Goal: Learn about a topic: Learn about a topic

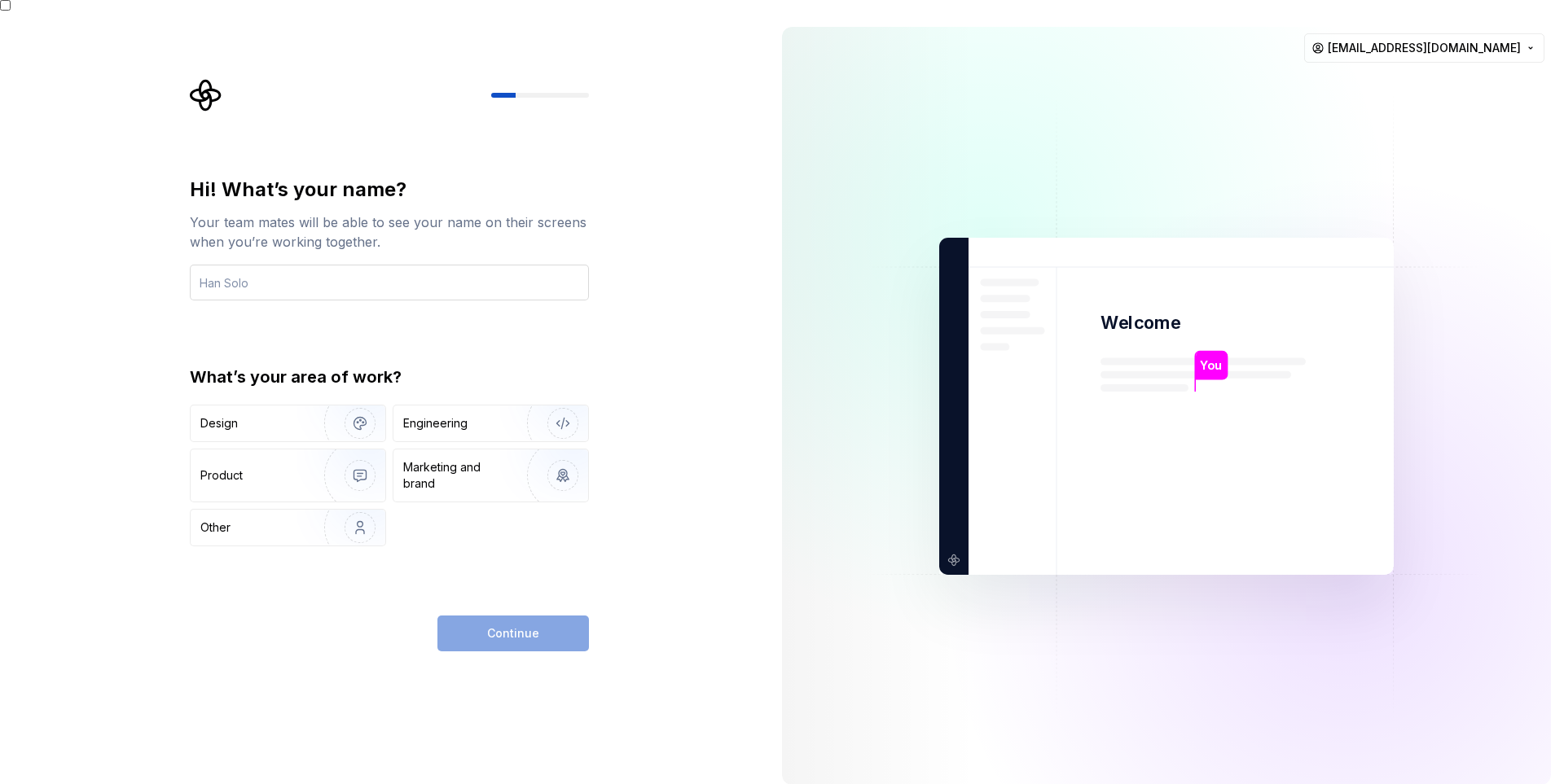
click at [409, 265] on input "text" at bounding box center [389, 283] width 399 height 36
type input "adeetz"
click at [496, 416] on div "Engineering" at bounding box center [467, 424] width 129 height 17
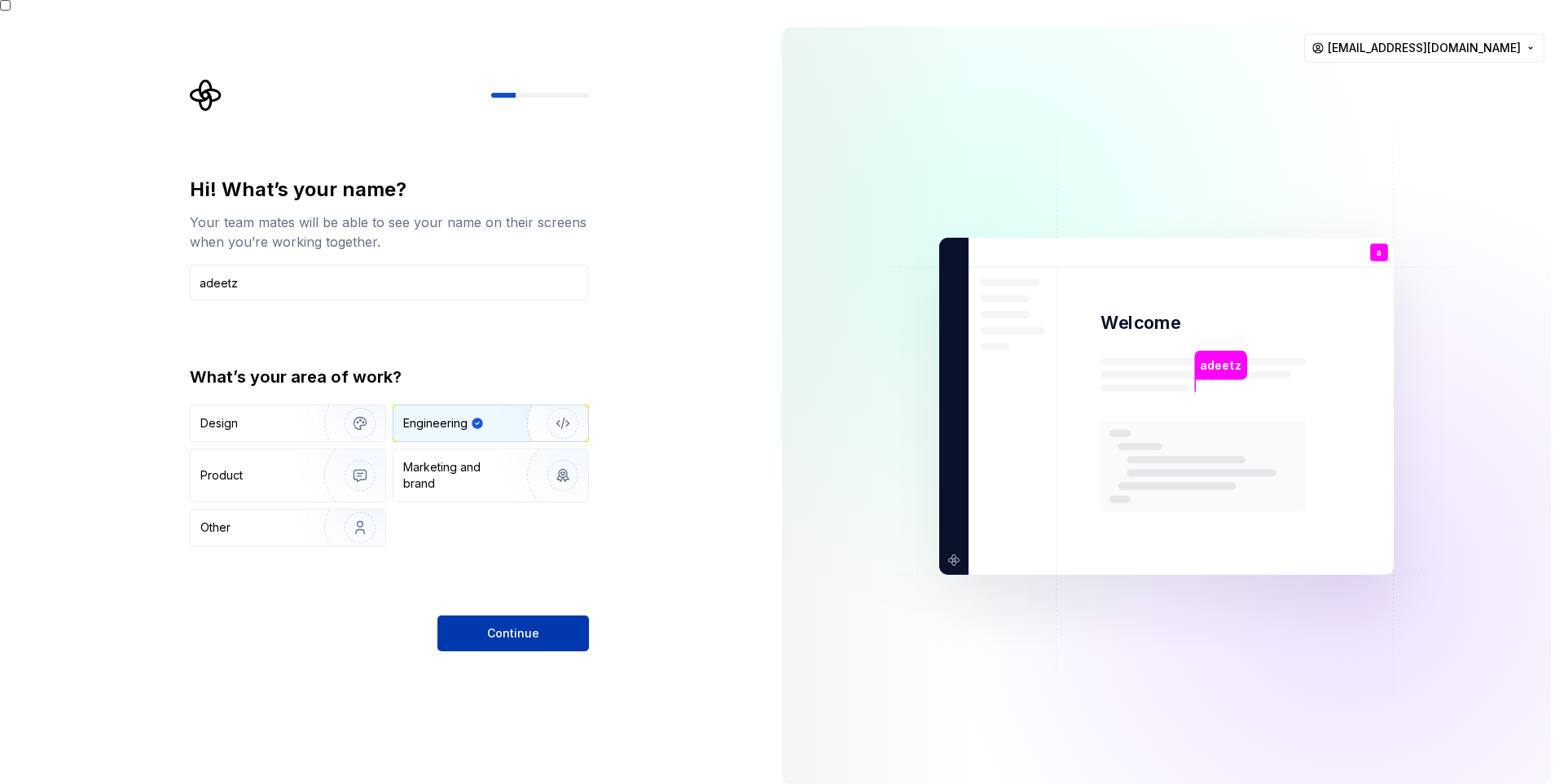
click at [525, 630] on button "Continue" at bounding box center [514, 633] width 152 height 36
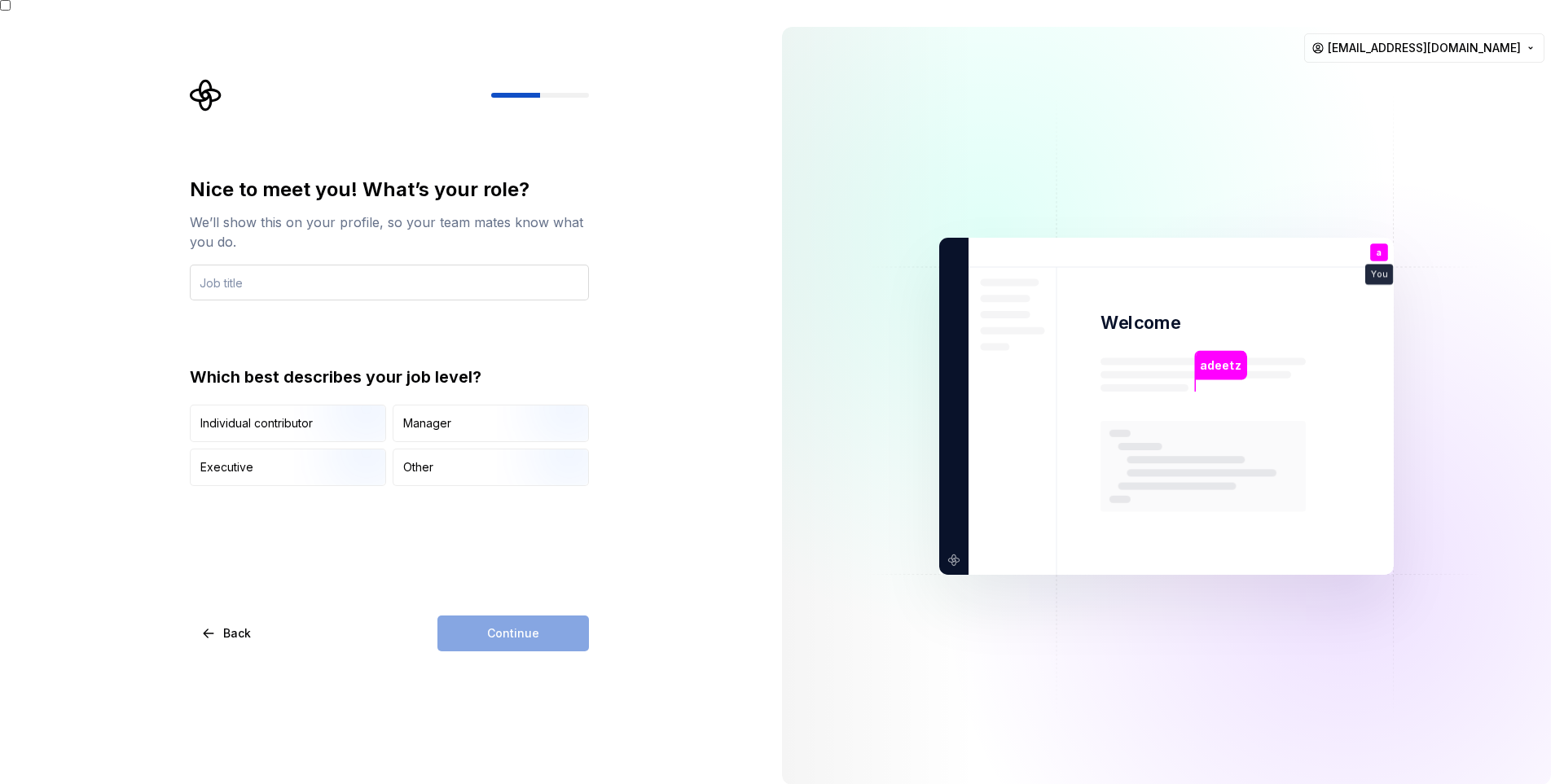
click at [401, 273] on input "text" at bounding box center [389, 283] width 399 height 36
click at [355, 416] on img "button" at bounding box center [346, 443] width 104 height 109
click at [492, 621] on div "Continue" at bounding box center [514, 633] width 152 height 36
click at [427, 416] on div "Manager" at bounding box center [427, 424] width 48 height 17
click at [293, 416] on div "Individual contributor" at bounding box center [257, 424] width 113 height 17
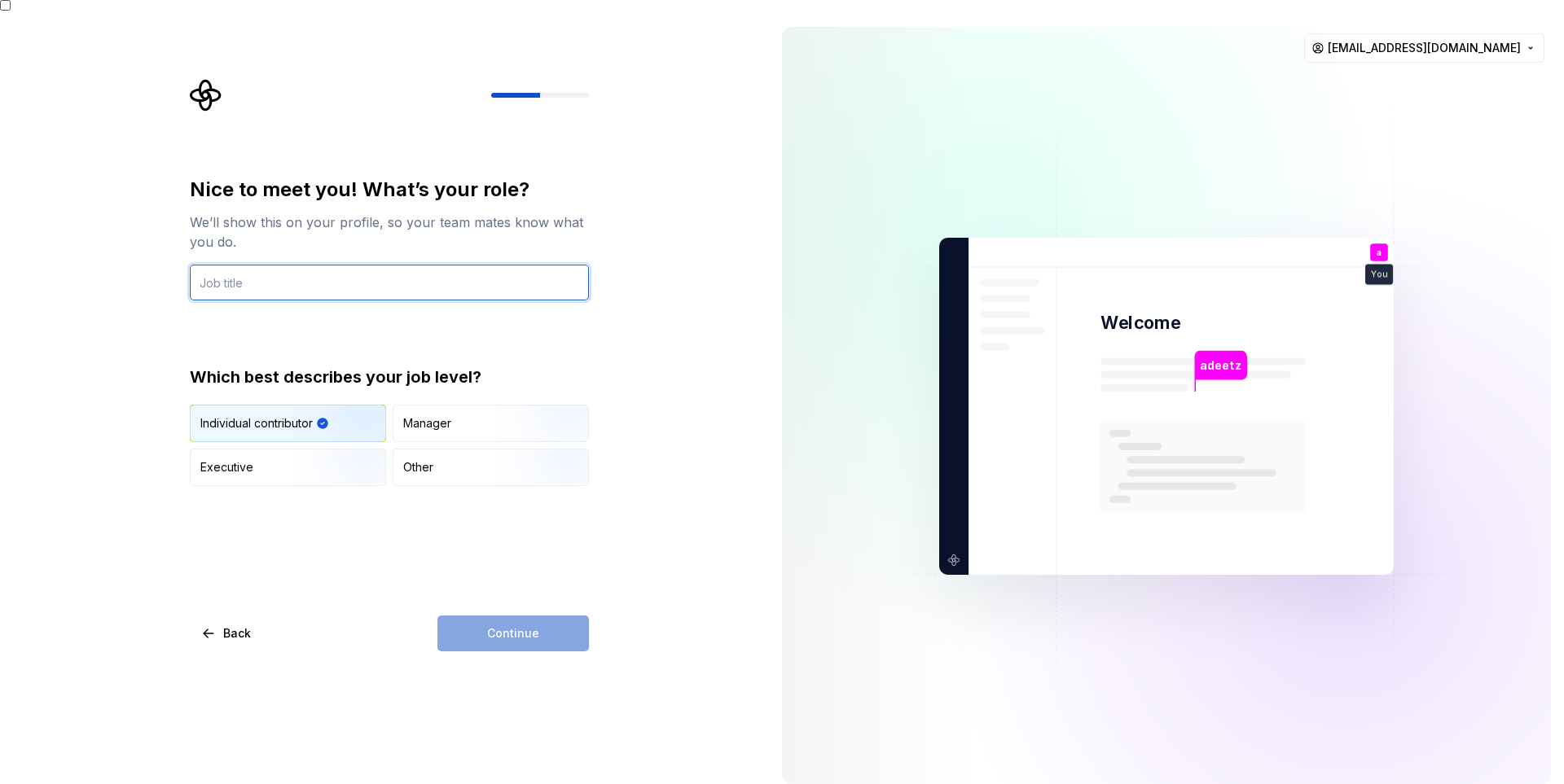
click at [352, 279] on input "text" at bounding box center [389, 283] width 399 height 36
type input "Teacher"
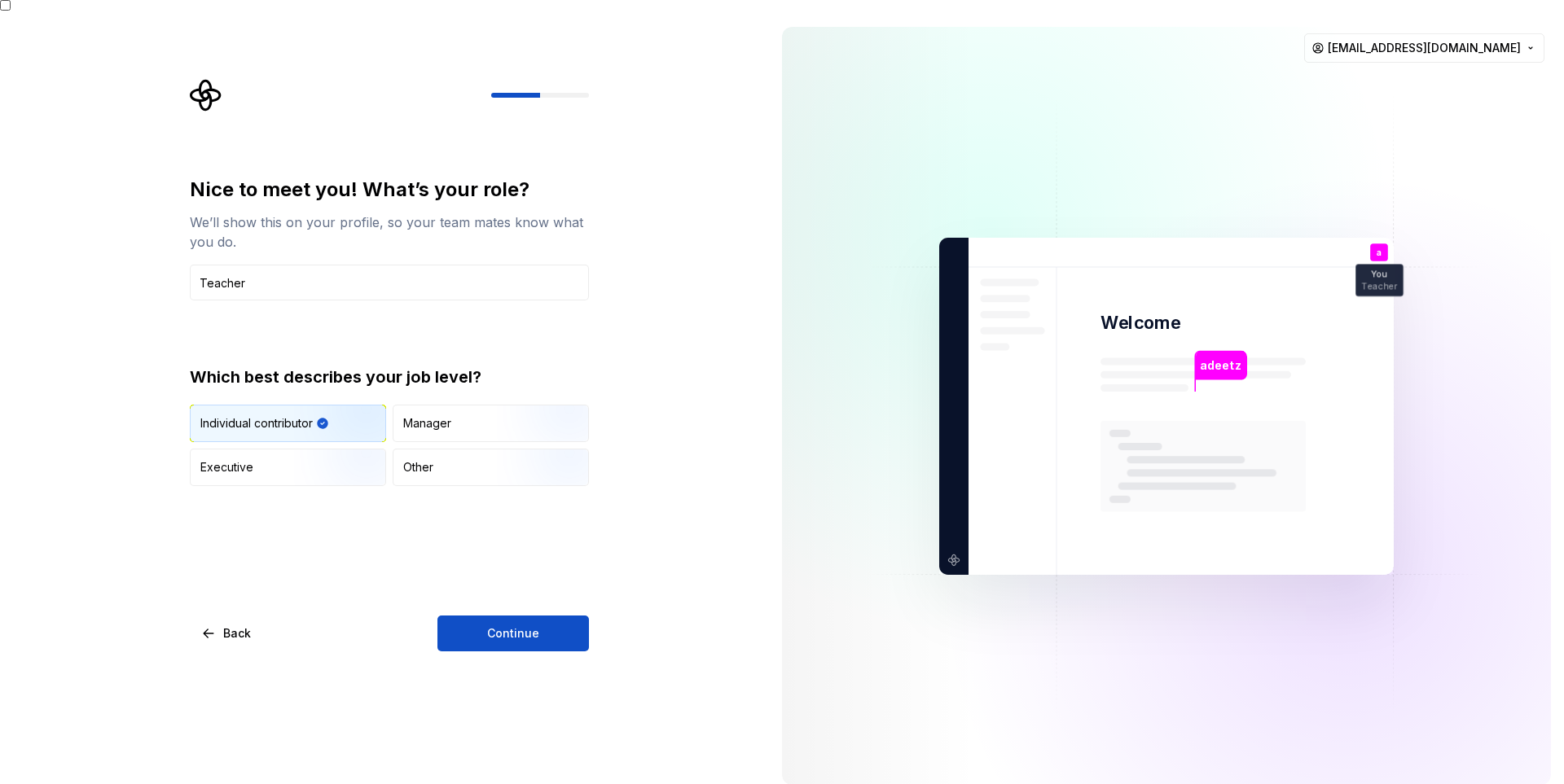
drag, startPoint x: 501, startPoint y: 614, endPoint x: 511, endPoint y: 616, distance: 10.2
click at [502, 625] on span "Continue" at bounding box center [513, 633] width 52 height 17
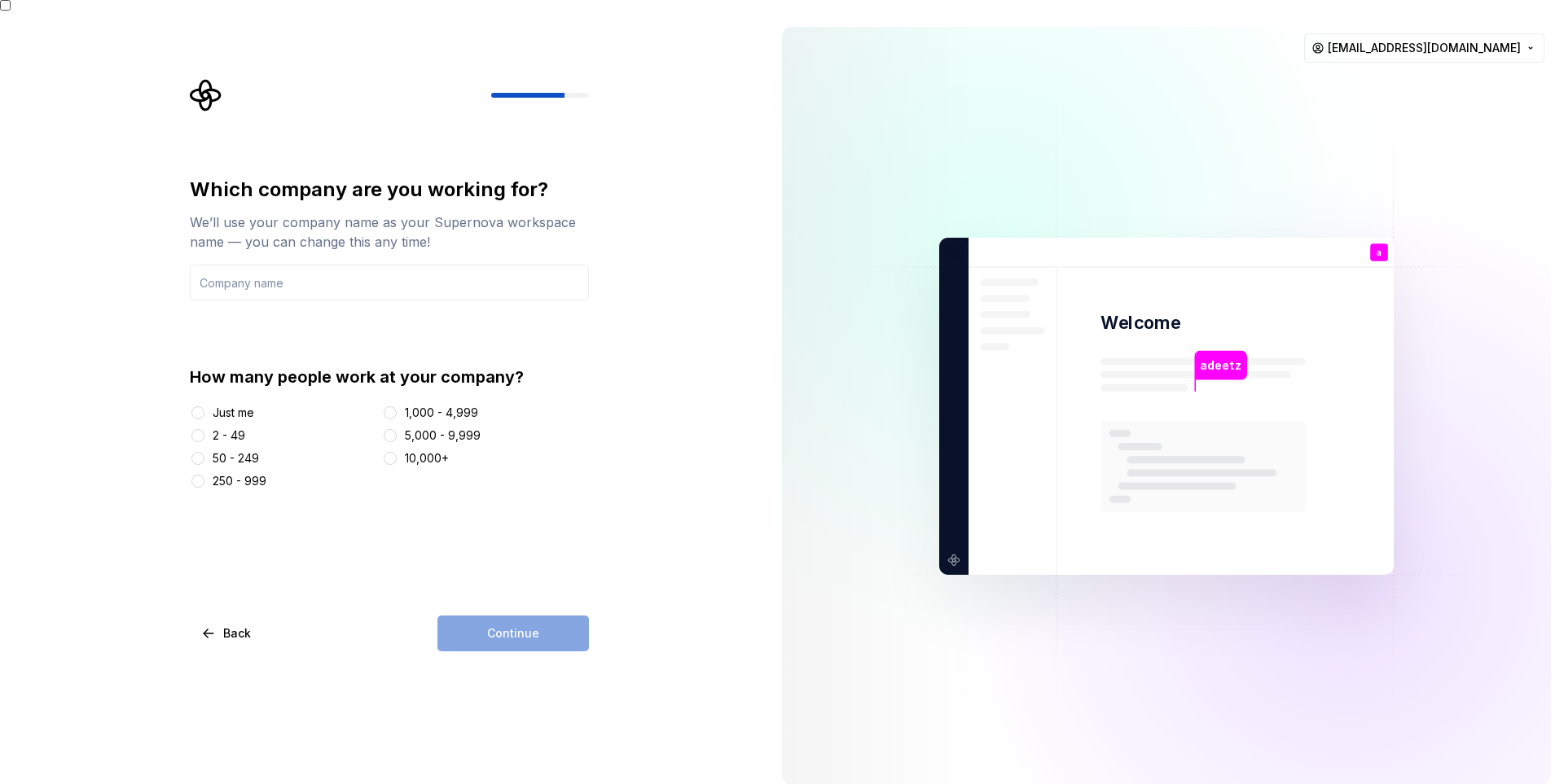
click at [249, 404] on div "Just me" at bounding box center [233, 413] width 42 height 17
click at [204, 406] on button "Just me" at bounding box center [198, 413] width 13 height 13
click at [514, 622] on div "Continue" at bounding box center [514, 633] width 152 height 36
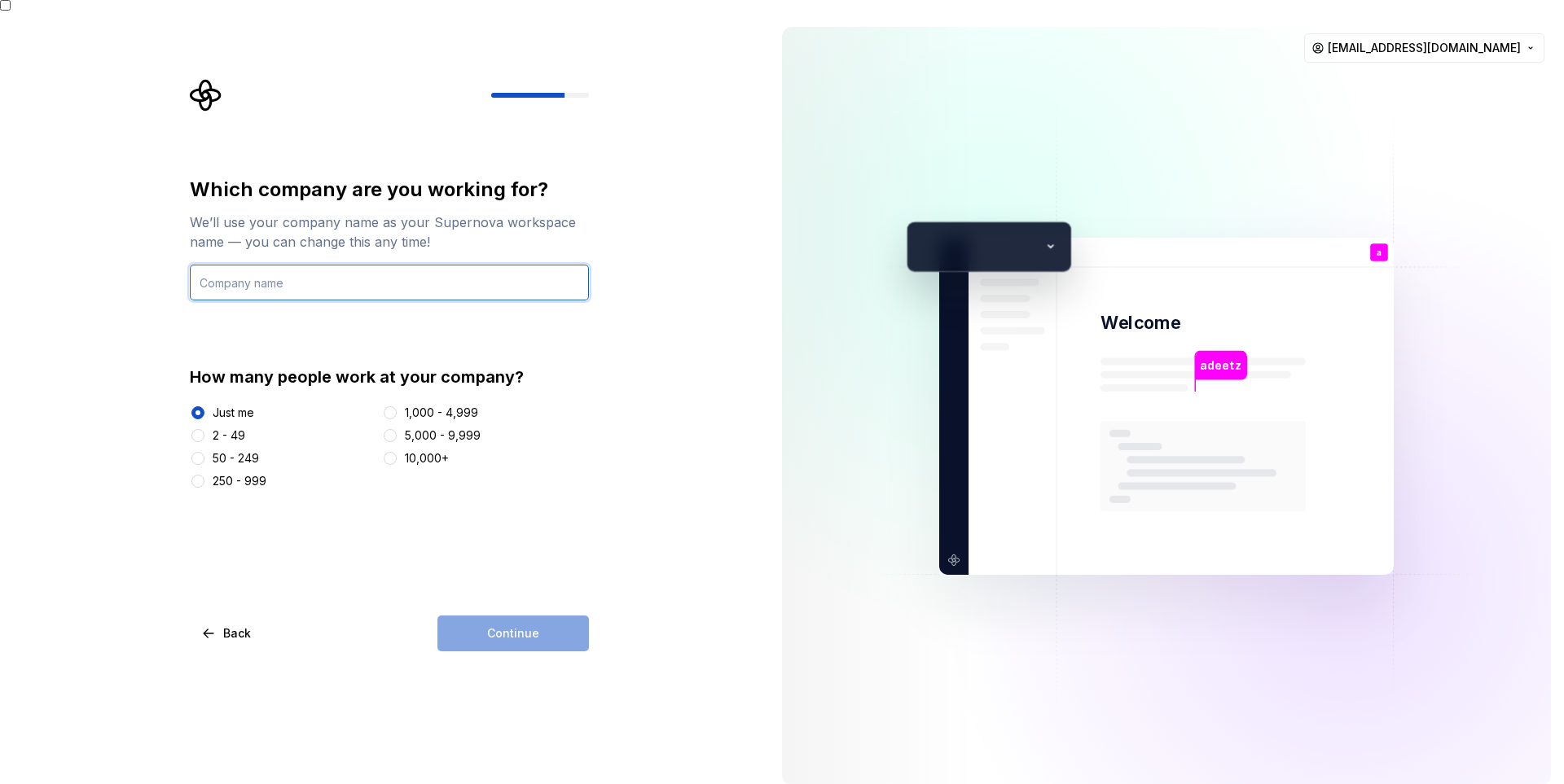
click at [255, 274] on input "text" at bounding box center [389, 283] width 399 height 36
type input "SMK Garuda Mahadhika"
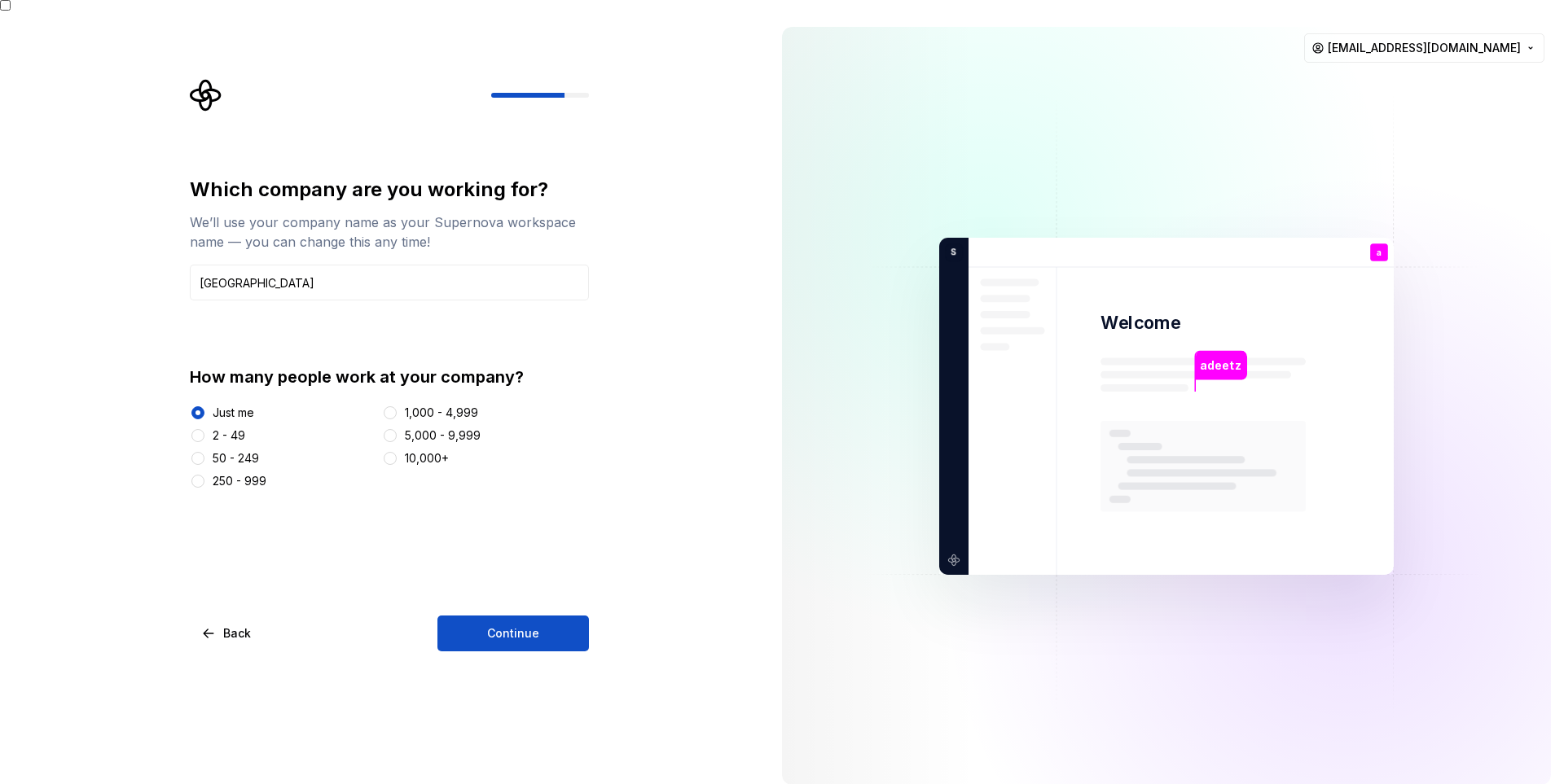
drag, startPoint x: 489, startPoint y: 616, endPoint x: 520, endPoint y: 616, distance: 31.0
click at [488, 617] on button "Continue" at bounding box center [514, 633] width 152 height 36
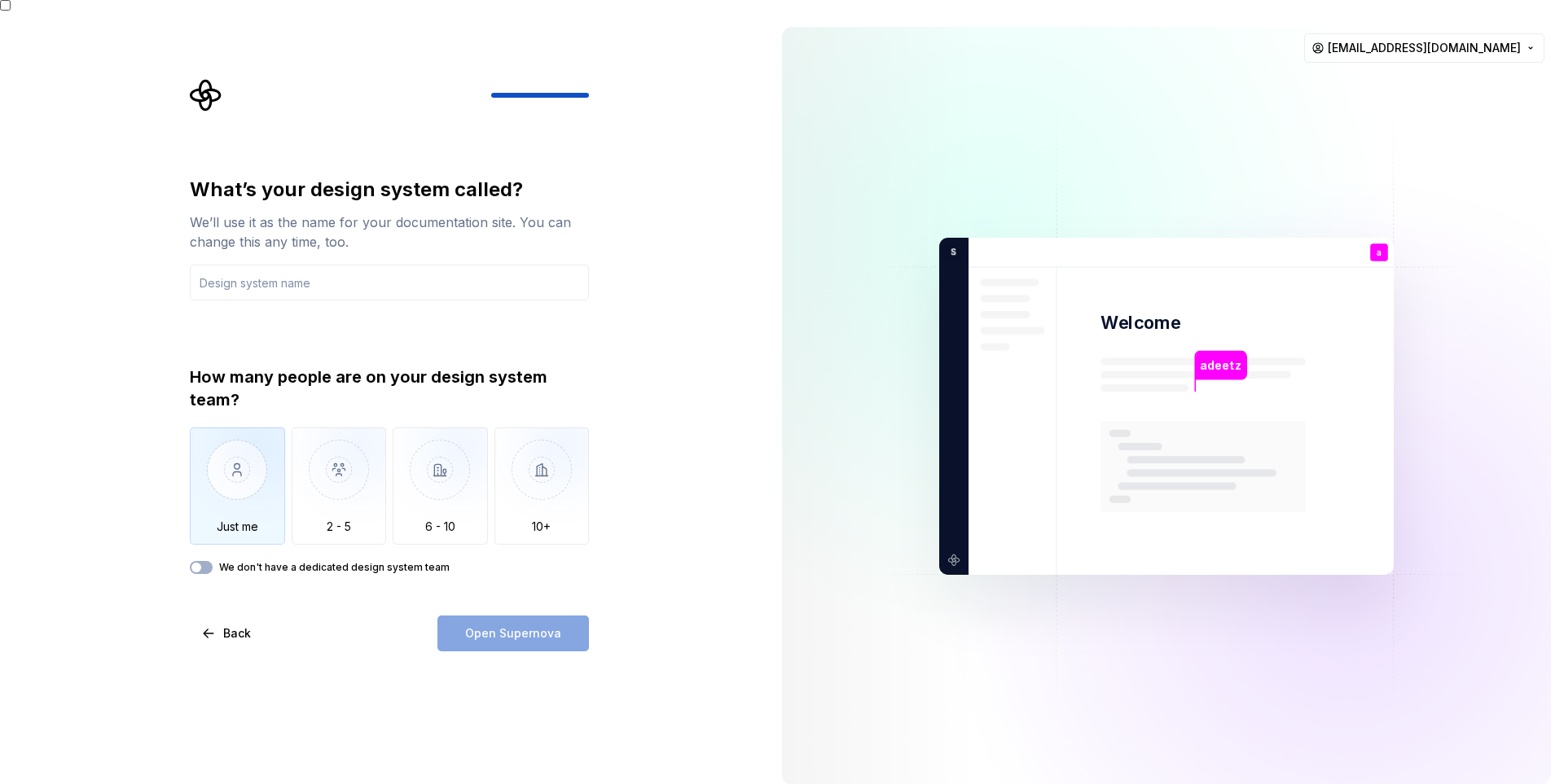
click at [261, 476] on img "button" at bounding box center [236, 482] width 95 height 109
click at [287, 265] on input "text" at bounding box center [389, 283] width 399 height 36
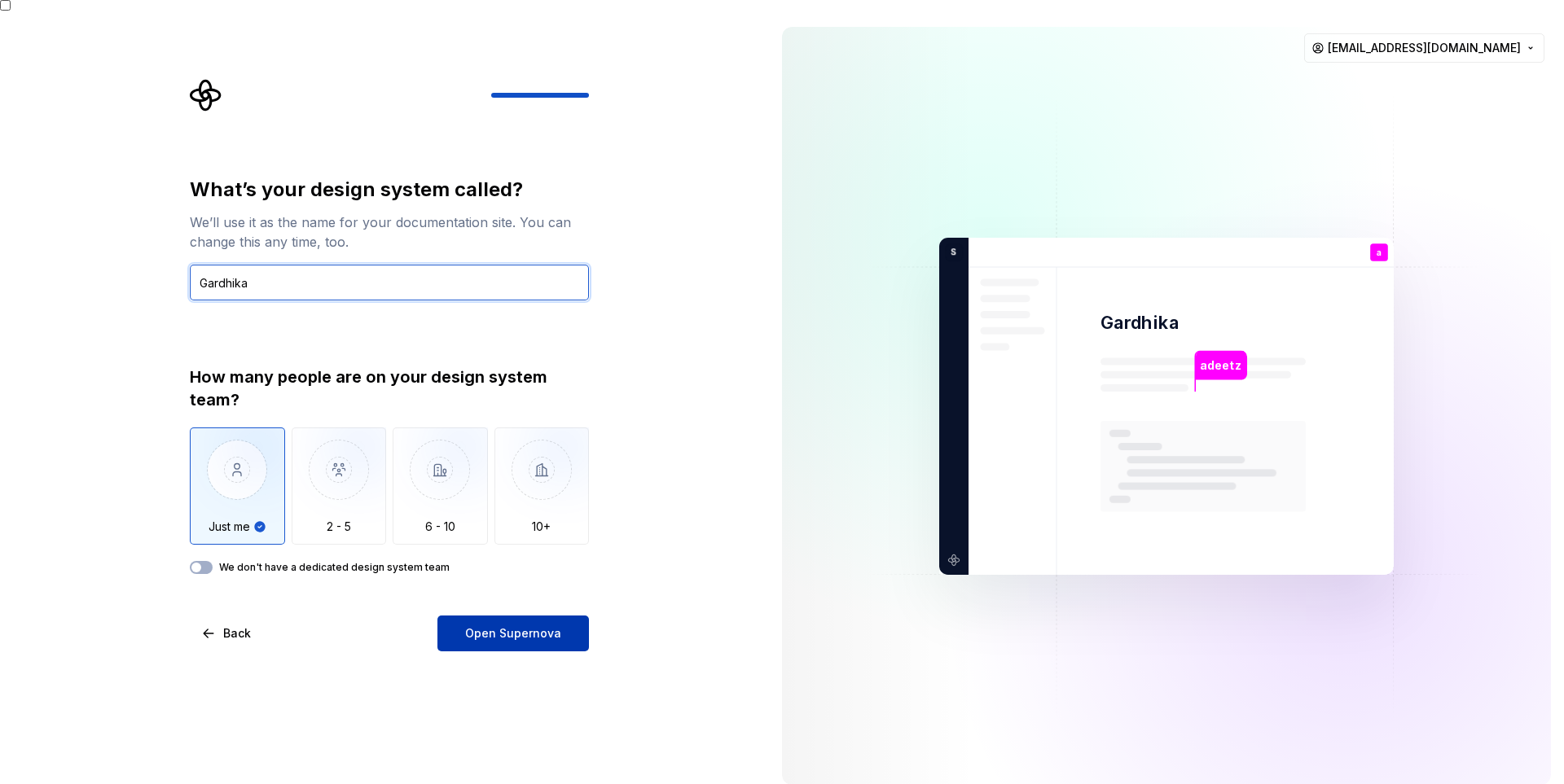
type input "Gardhika"
click at [527, 625] on span "Open Supernova" at bounding box center [513, 633] width 96 height 17
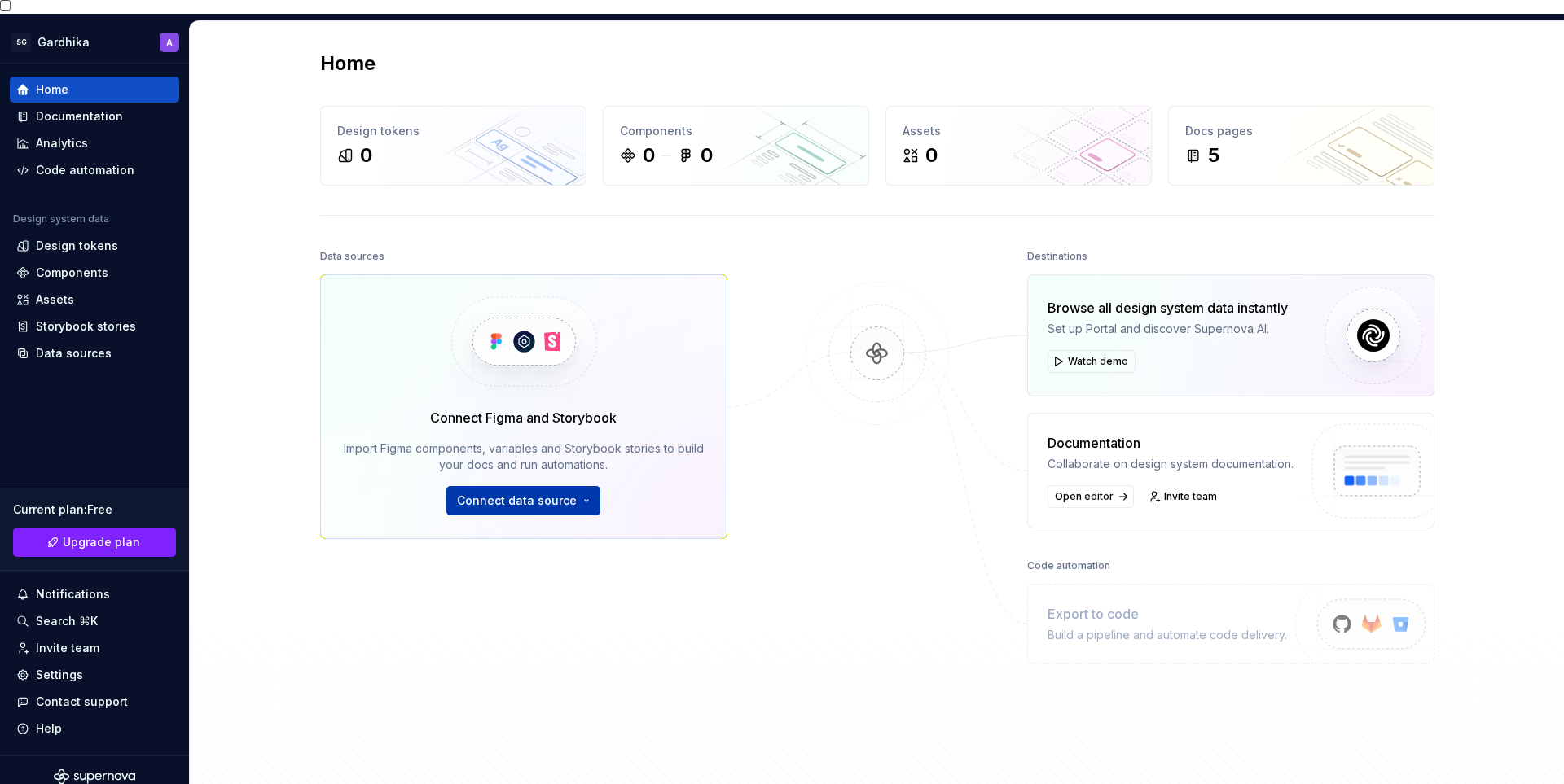
click at [577, 487] on button "Connect data source" at bounding box center [523, 501] width 154 height 30
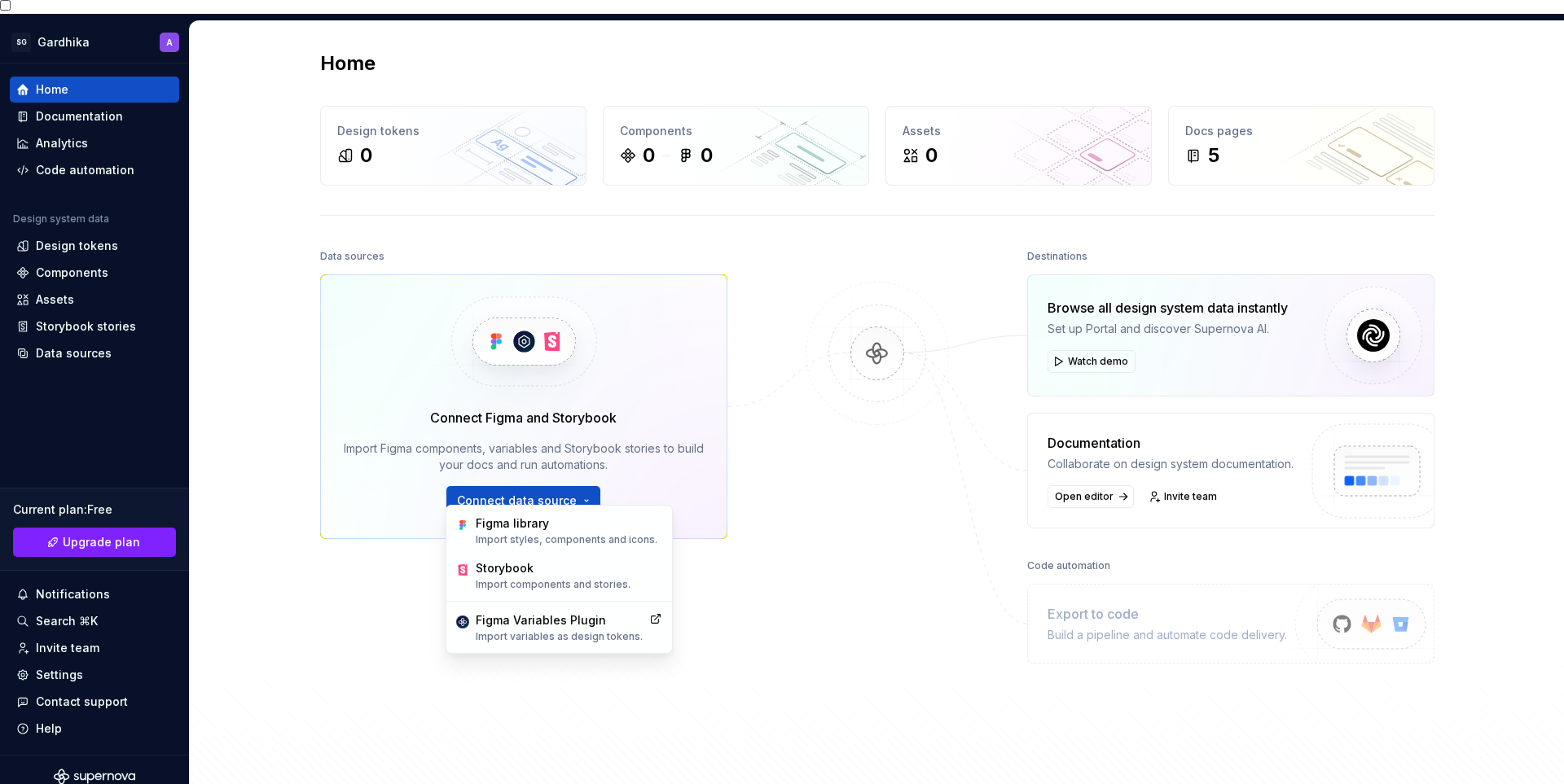
click at [807, 525] on div at bounding box center [877, 480] width 163 height 471
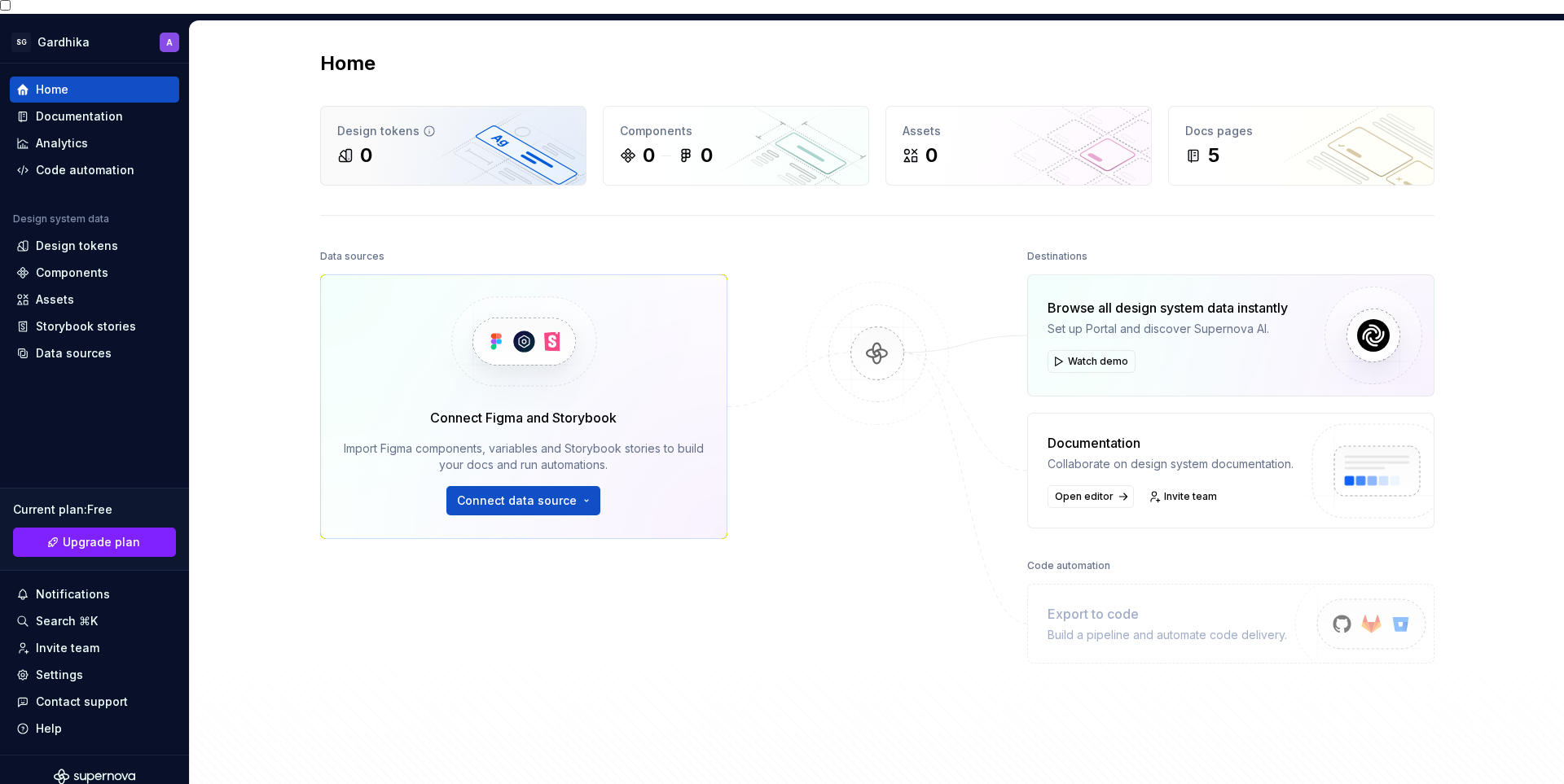
click at [361, 145] on div "0" at bounding box center [366, 155] width 12 height 26
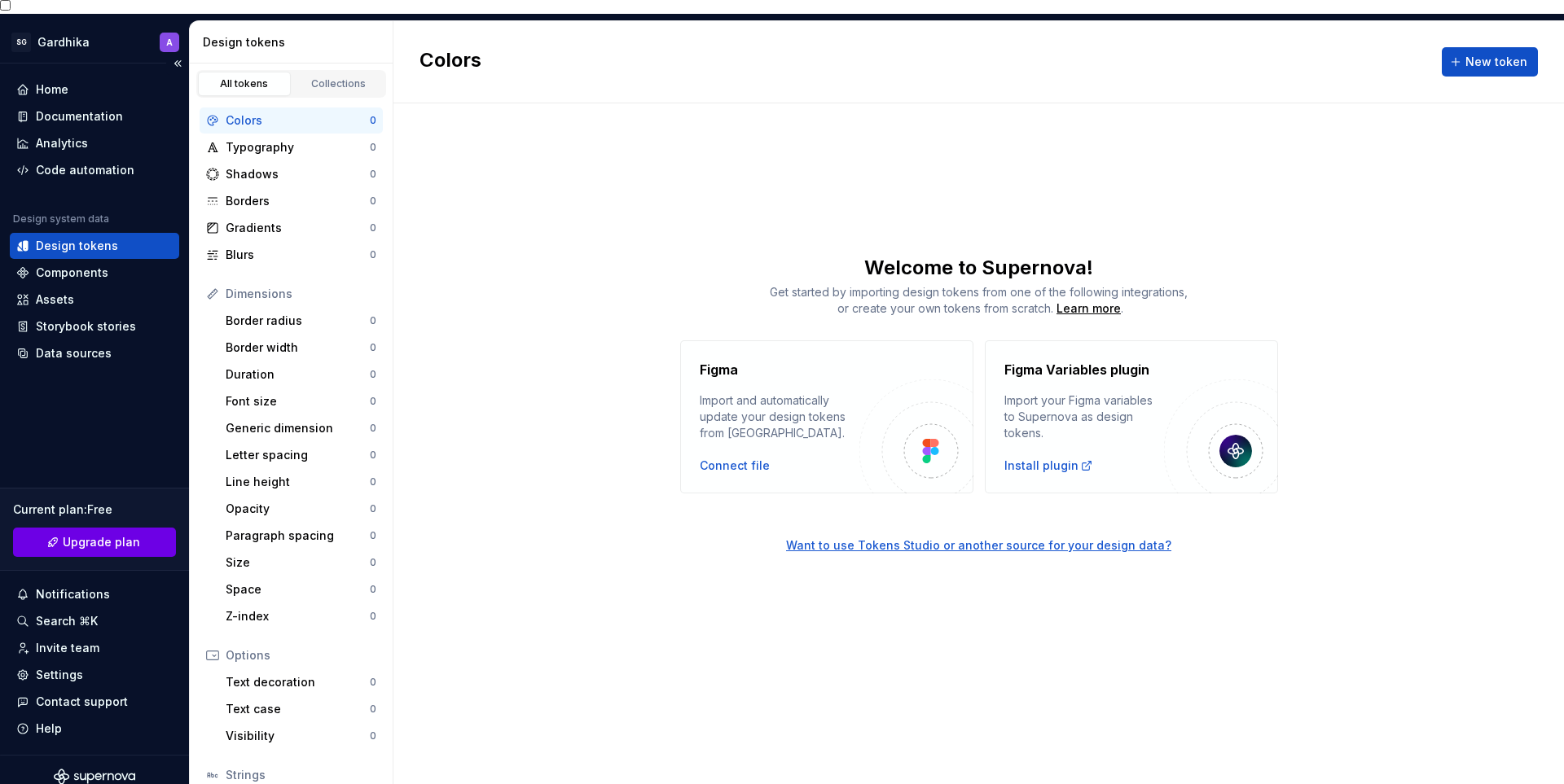
click at [107, 534] on span "Upgrade plan" at bounding box center [102, 542] width 78 height 17
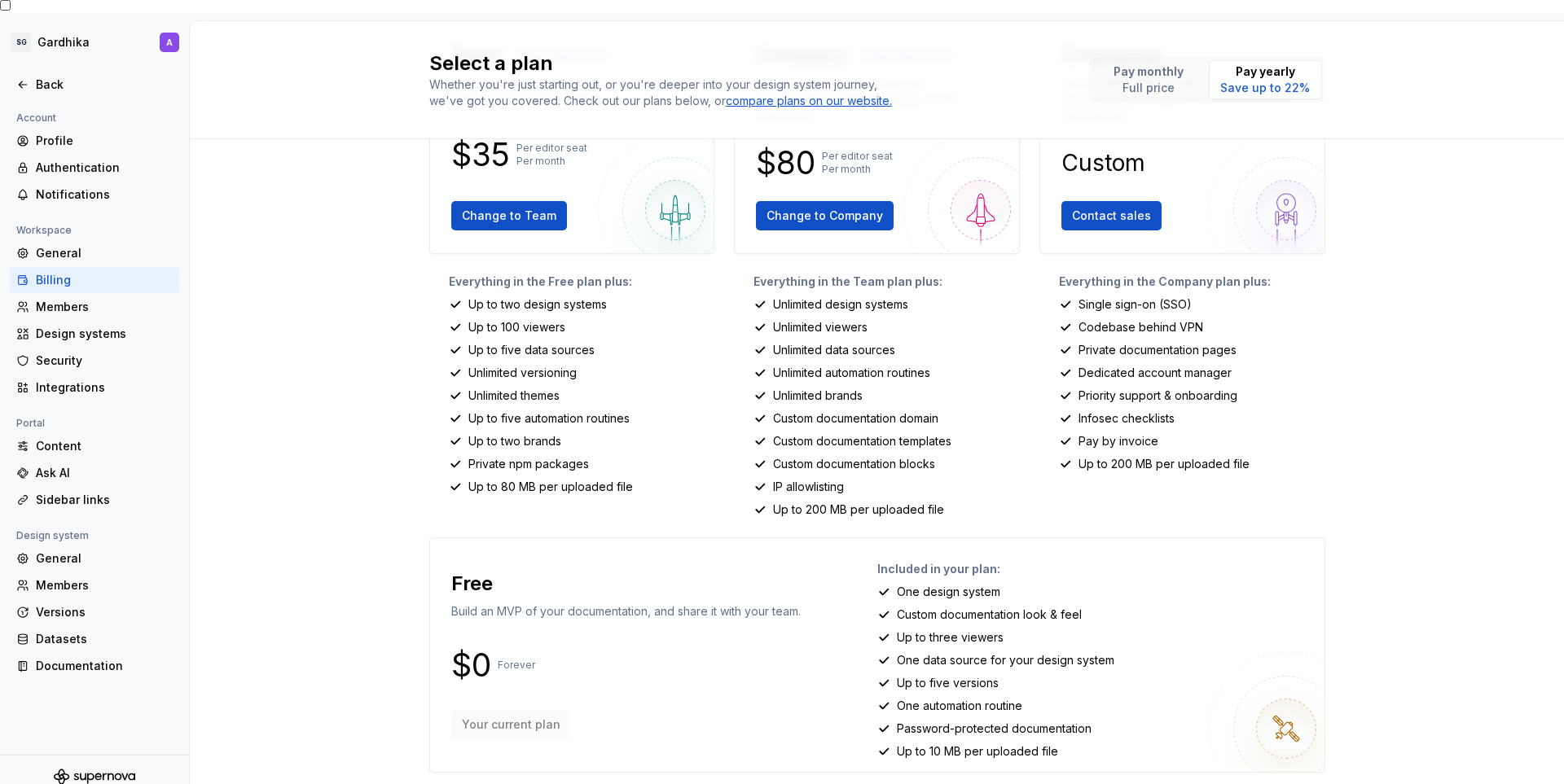
scroll to position [141, 0]
drag, startPoint x: 471, startPoint y: 708, endPoint x: 469, endPoint y: 699, distance: 9.2
click at [471, 709] on div "Your current plan" at bounding box center [625, 724] width 349 height 30
click at [494, 574] on div "Free" at bounding box center [625, 583] width 349 height 26
drag, startPoint x: 969, startPoint y: 626, endPoint x: 912, endPoint y: 619, distance: 57.4
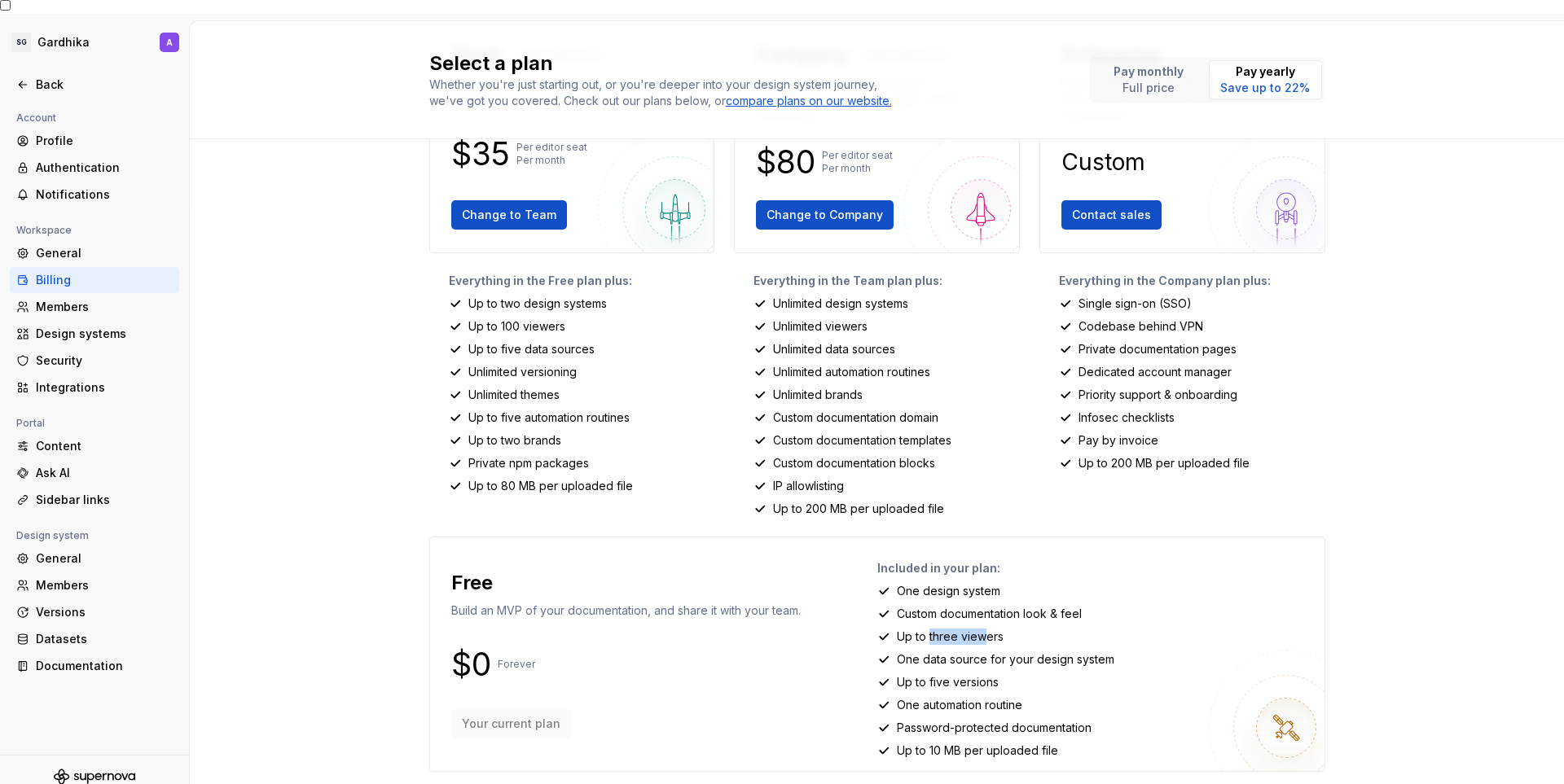
click at [916, 629] on p "Up to three viewers" at bounding box center [951, 637] width 107 height 17
drag, startPoint x: 896, startPoint y: 616, endPoint x: 888, endPoint y: 613, distance: 8.5
click at [892, 614] on div "Included in your plan: One design system Custom documentation look & feel Up to…" at bounding box center [1095, 654] width 434 height 208
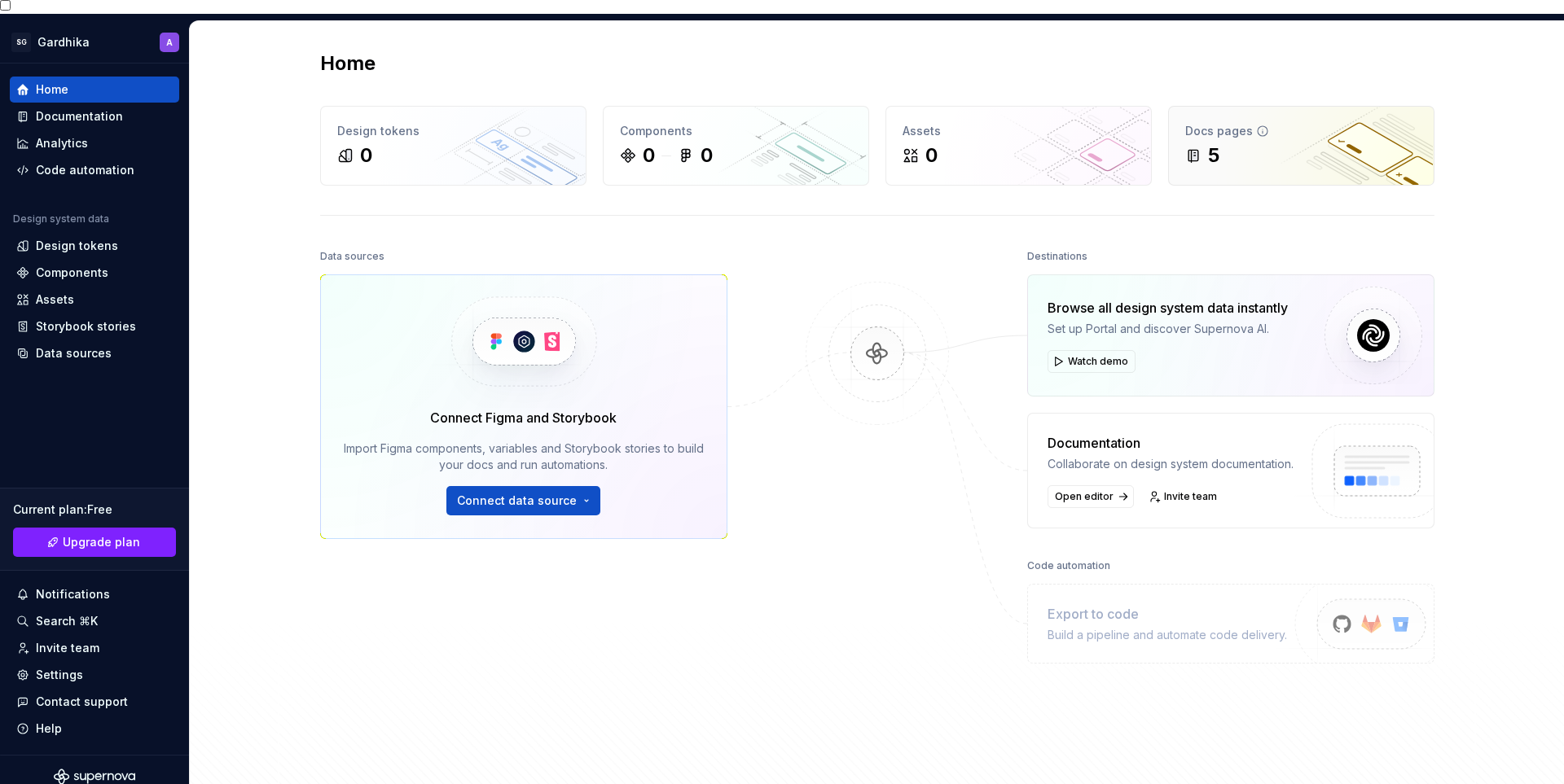
click at [1230, 142] on div "5" at bounding box center [1301, 155] width 232 height 26
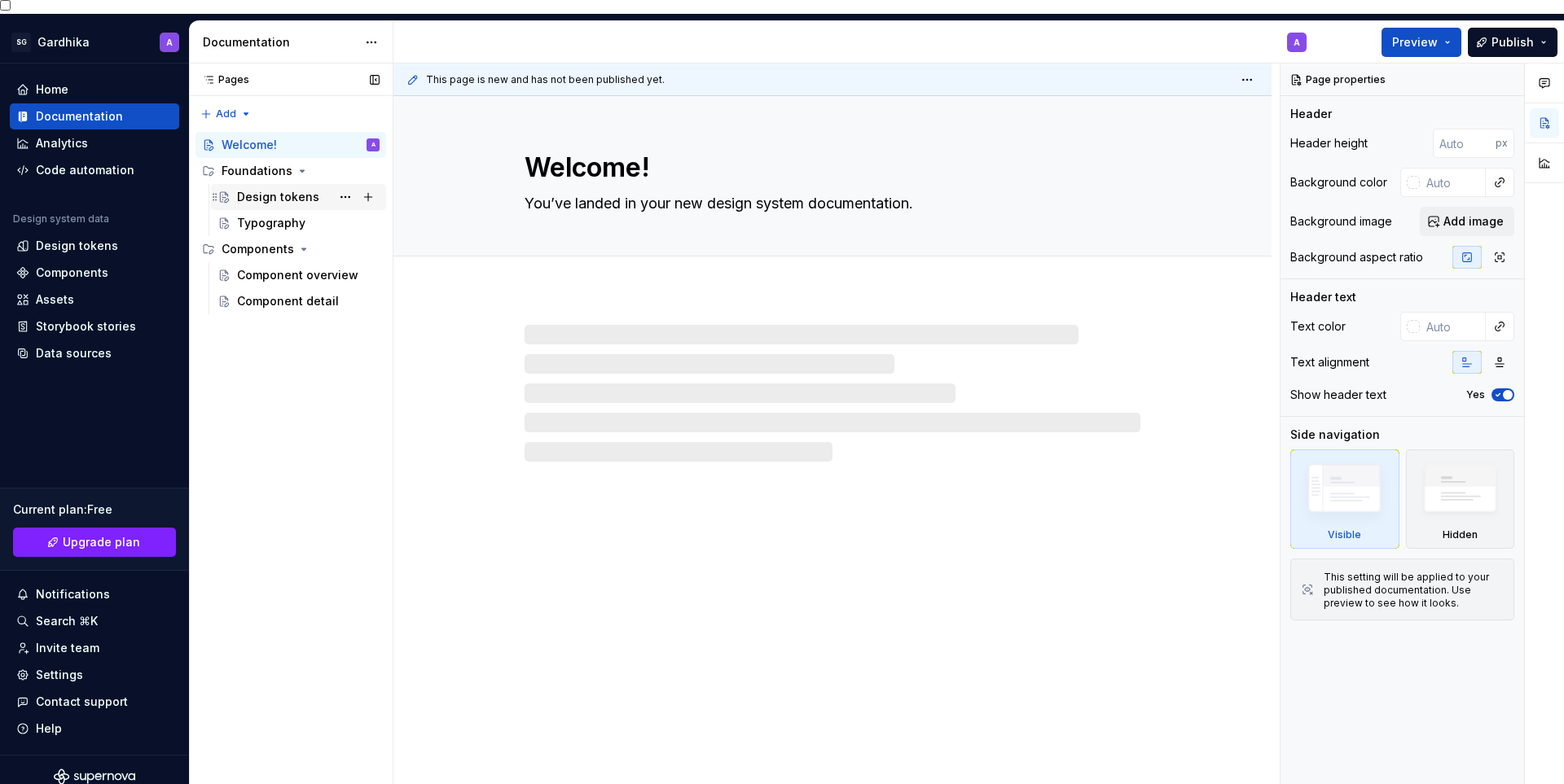
click at [297, 186] on div "Design tokens" at bounding box center [309, 197] width 142 height 23
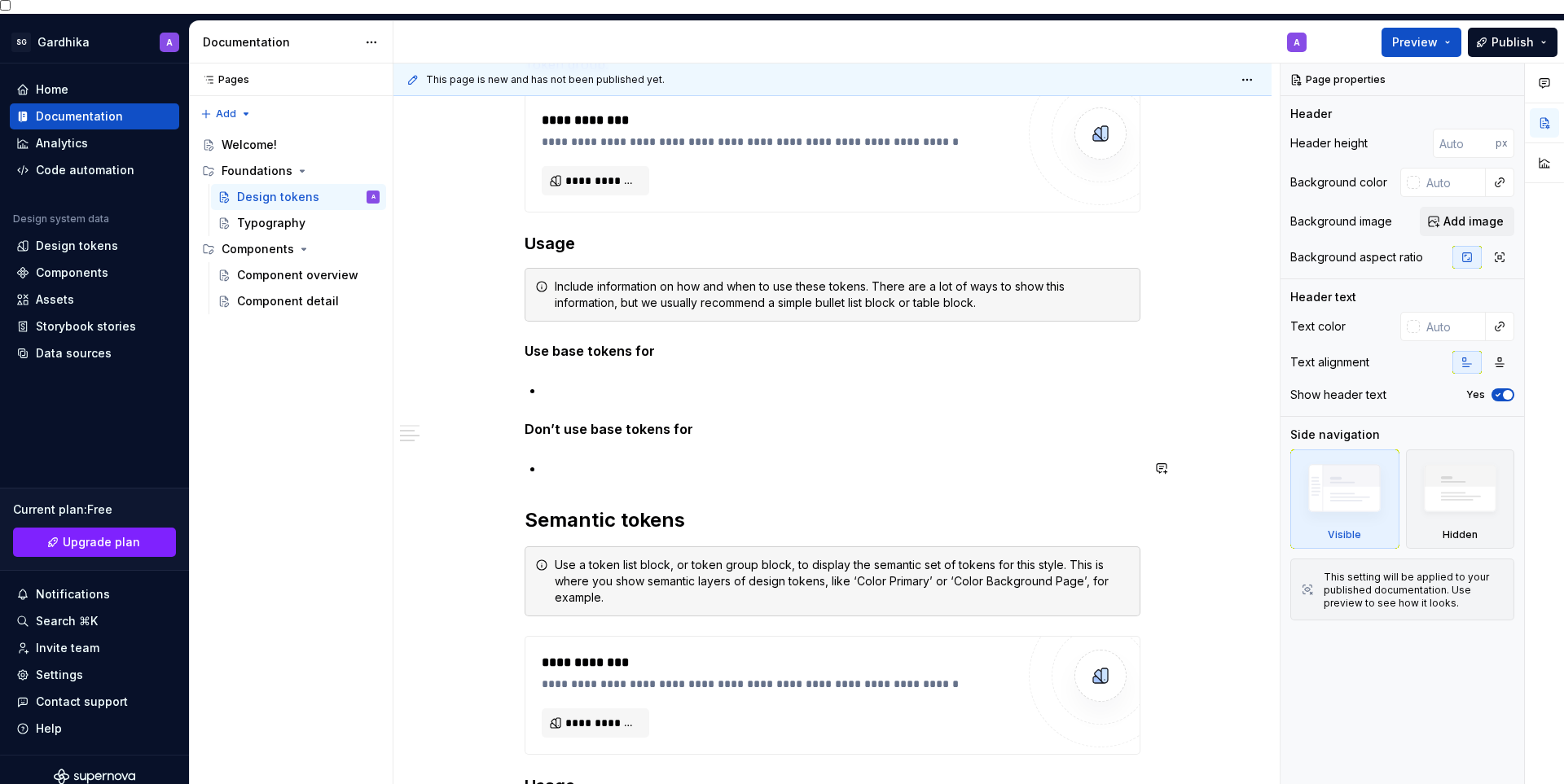
scroll to position [733, 0]
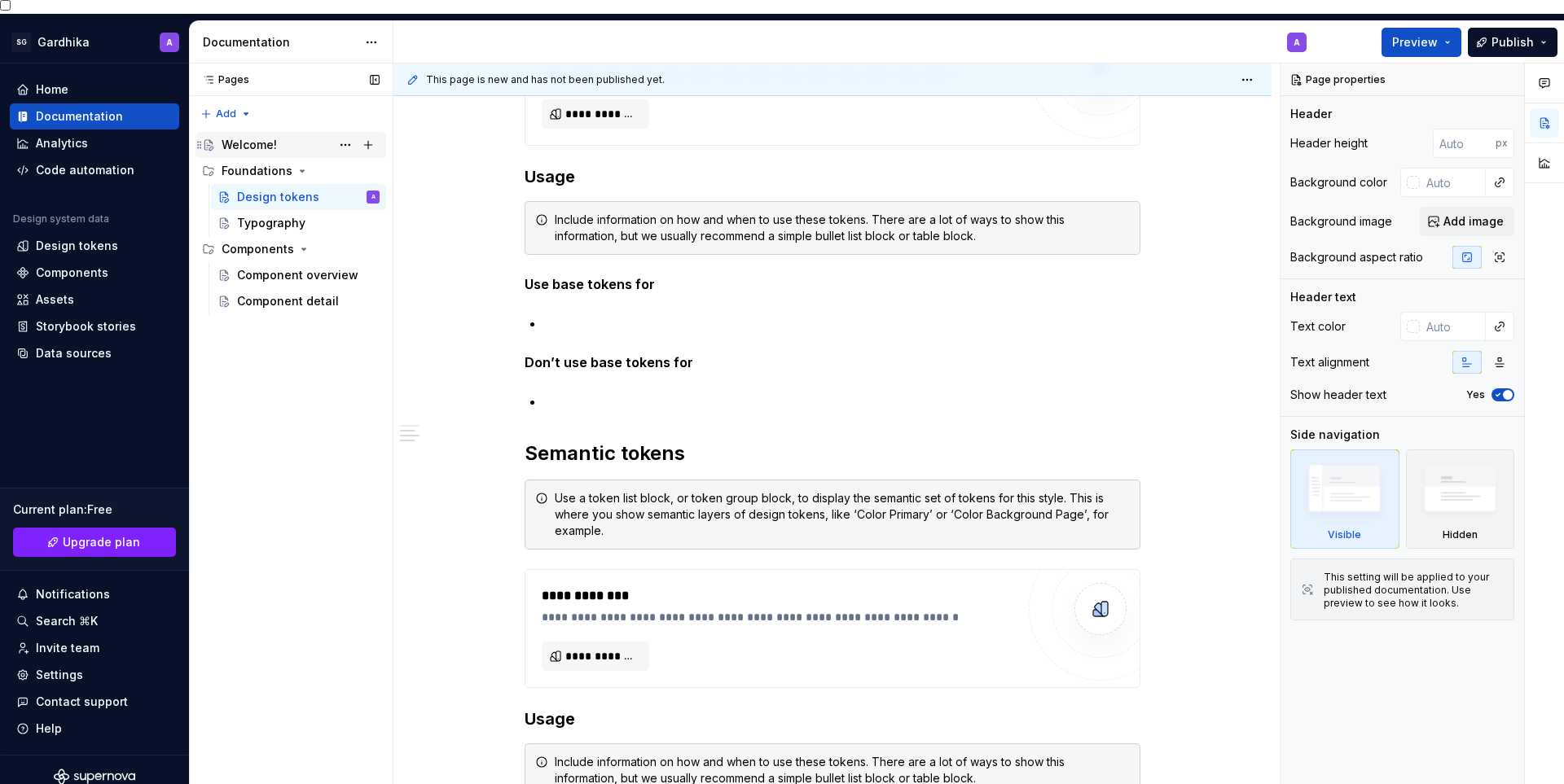
click at [256, 137] on div "Welcome!" at bounding box center [249, 145] width 55 height 17
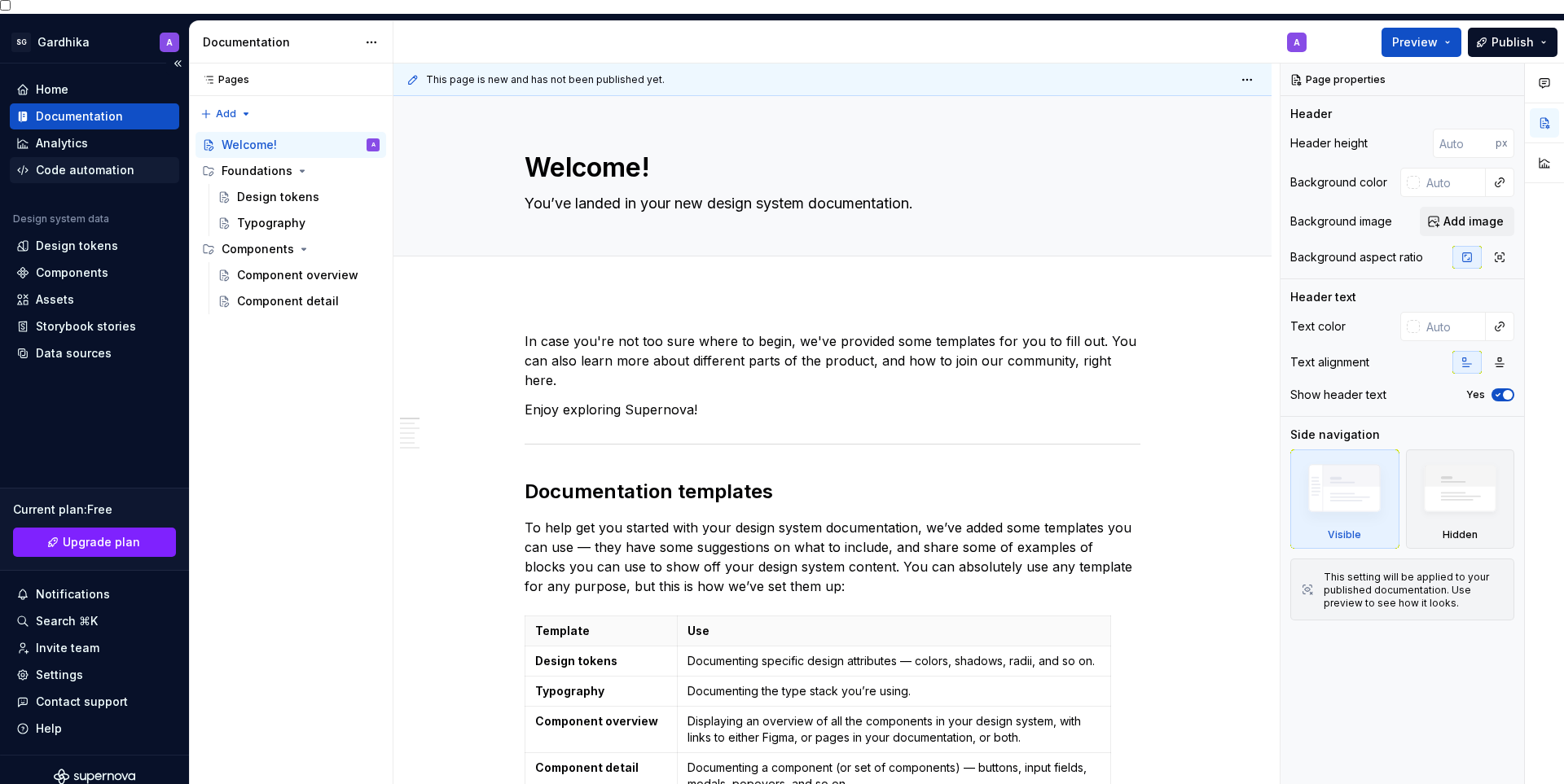
type textarea "*"
click at [57, 162] on div "Code automation" at bounding box center [85, 170] width 99 height 17
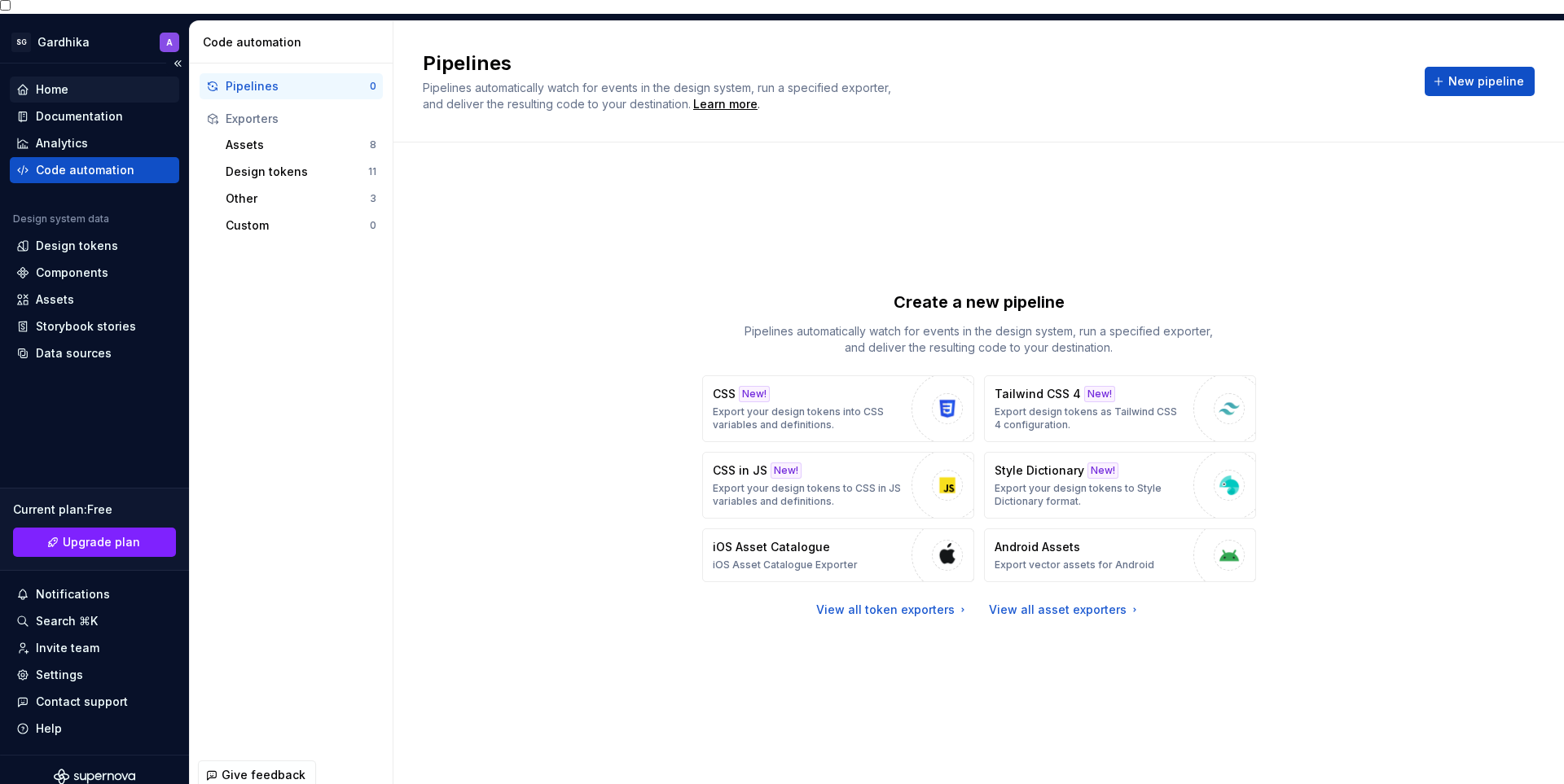
click at [58, 82] on div "Home" at bounding box center [52, 90] width 32 height 17
